Goal: Task Accomplishment & Management: Complete application form

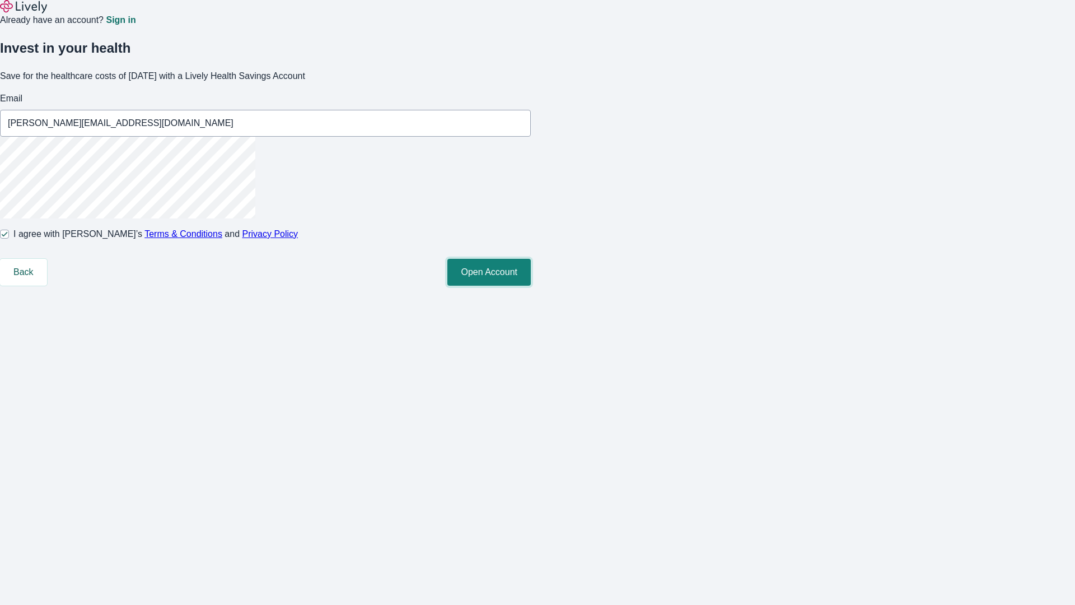
click at [531, 286] on button "Open Account" at bounding box center [488, 272] width 83 height 27
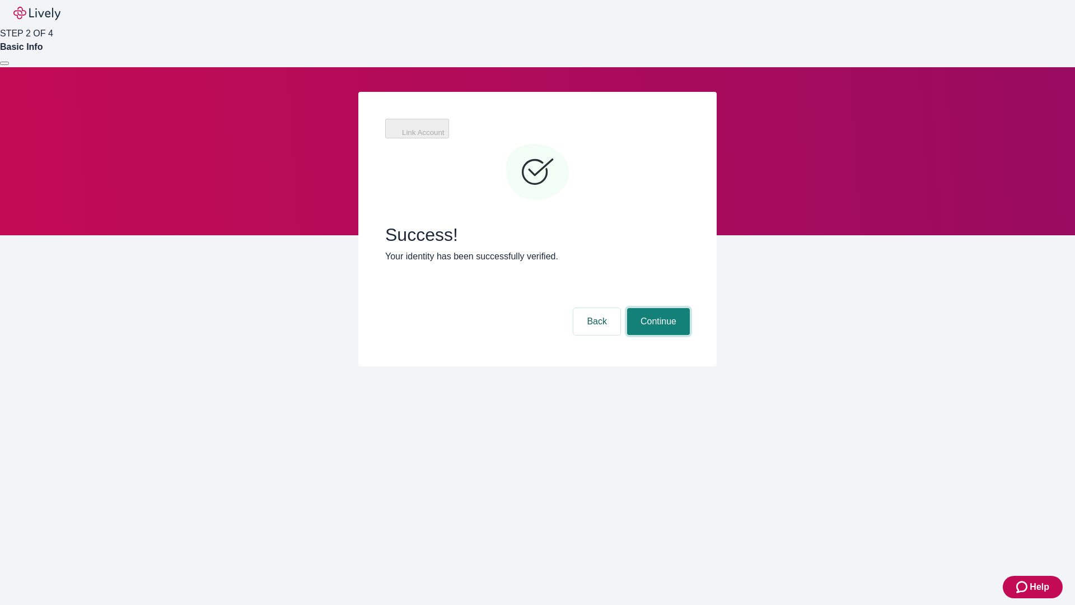
click at [657, 308] on button "Continue" at bounding box center [658, 321] width 63 height 27
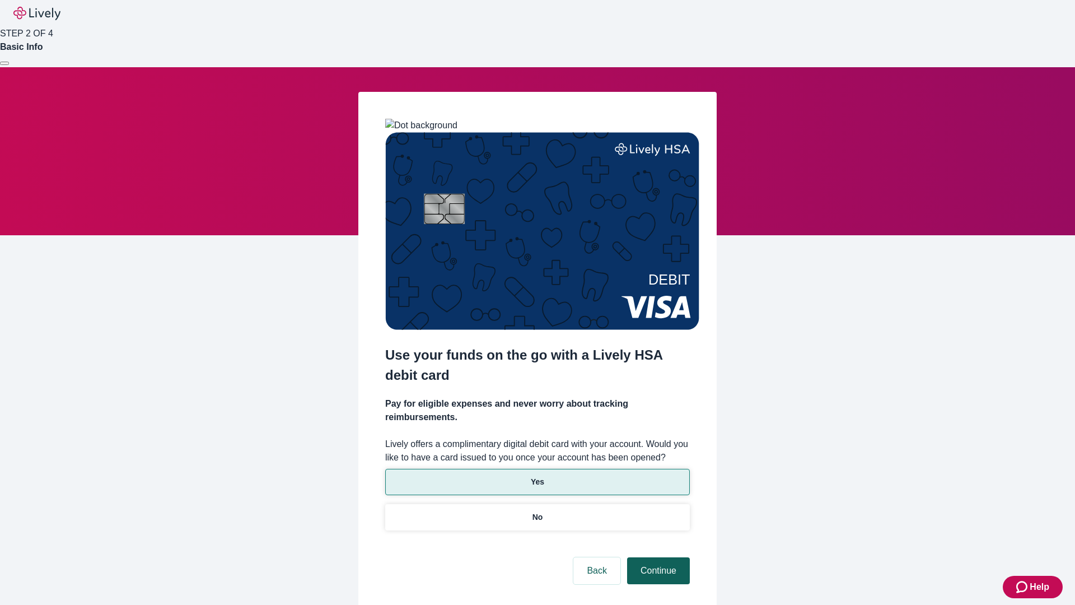
click at [537, 511] on p "No" at bounding box center [537, 517] width 11 height 12
click at [657, 557] on button "Continue" at bounding box center [658, 570] width 63 height 27
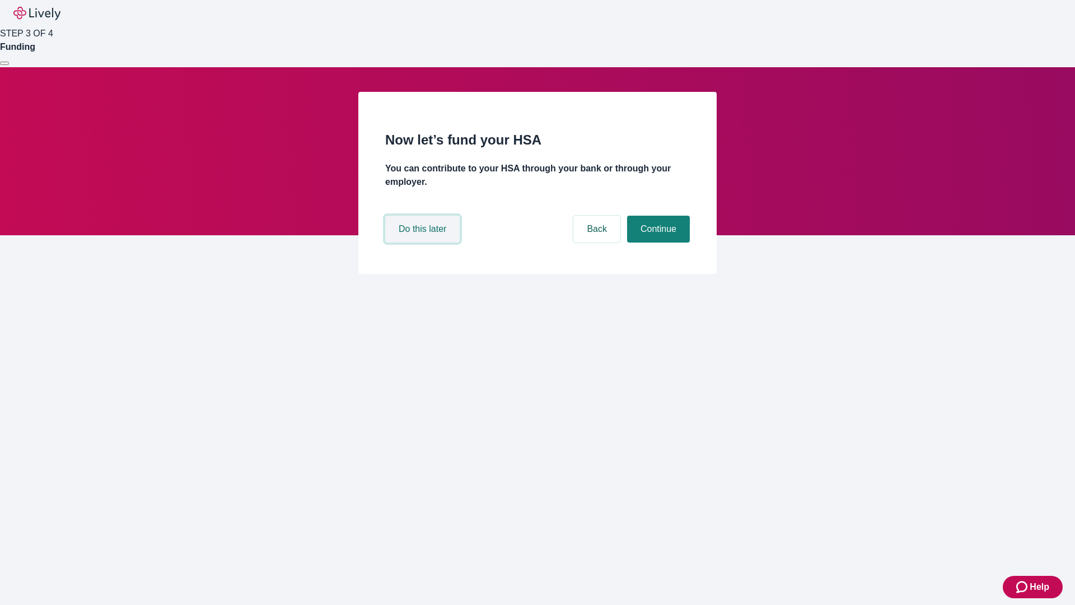
click at [424, 242] on button "Do this later" at bounding box center [422, 229] width 74 height 27
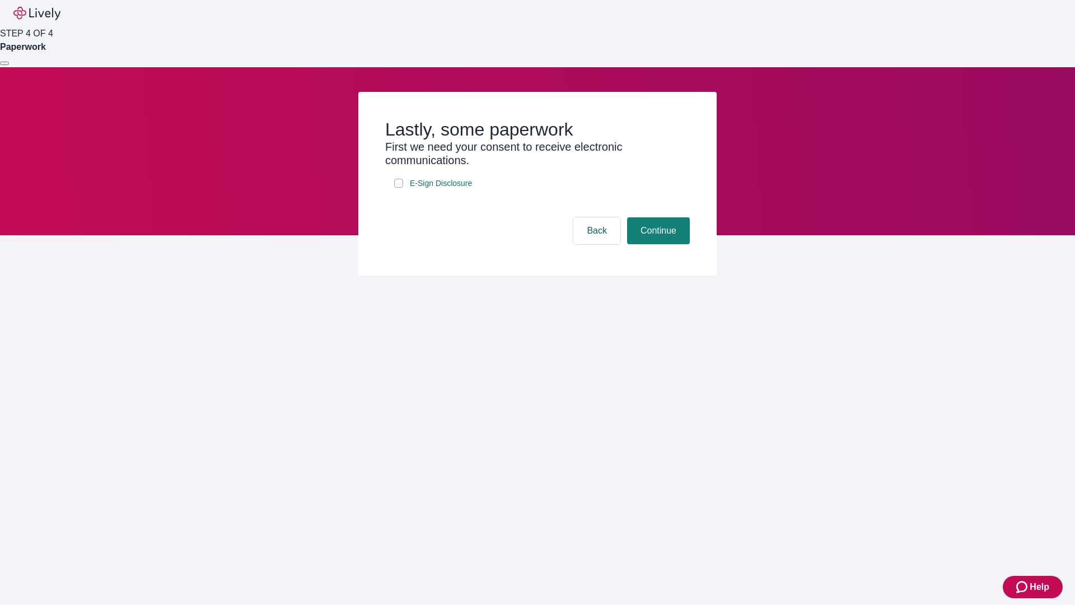
click at [399, 188] on input "E-Sign Disclosure" at bounding box center [398, 183] width 9 height 9
checkbox input "true"
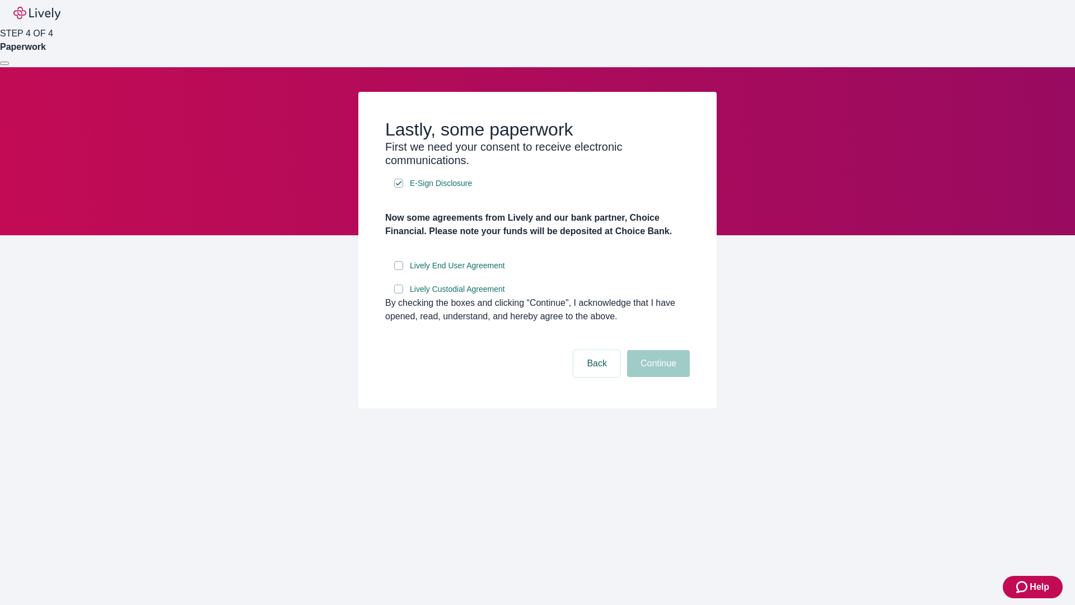
click at [399, 270] on input "Lively End User Agreement" at bounding box center [398, 265] width 9 height 9
checkbox input "true"
click at [399, 293] on input "Lively Custodial Agreement" at bounding box center [398, 288] width 9 height 9
checkbox input "true"
click at [657, 377] on button "Continue" at bounding box center [658, 363] width 63 height 27
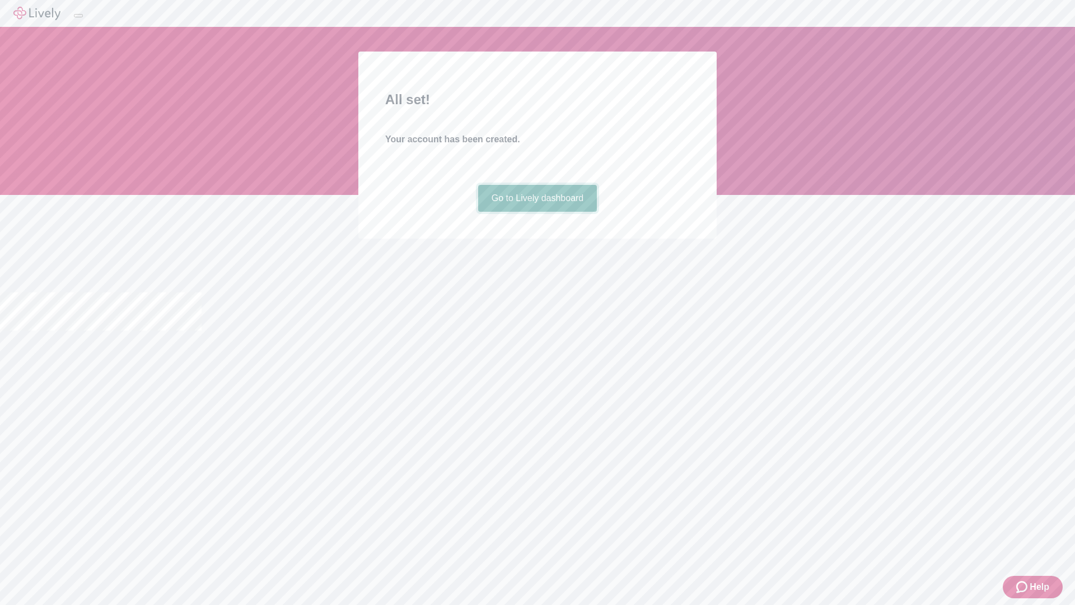
click at [537, 212] on link "Go to Lively dashboard" at bounding box center [537, 198] width 119 height 27
